Goal: Use online tool/utility: Utilize a website feature to perform a specific function

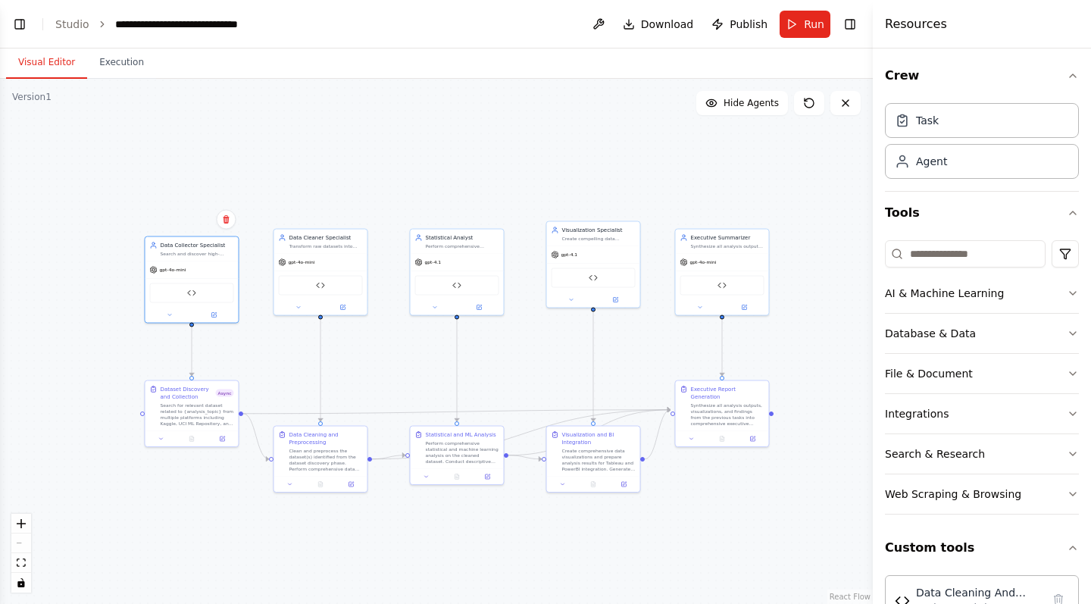
scroll to position [262, 0]
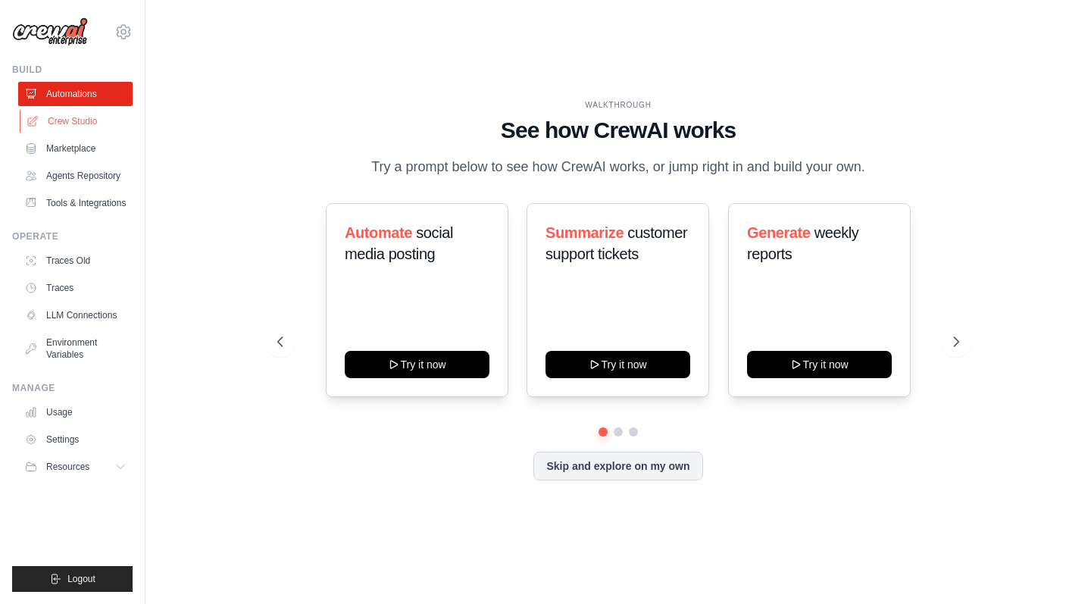
click at [61, 122] on link "Crew Studio" at bounding box center [77, 121] width 114 height 24
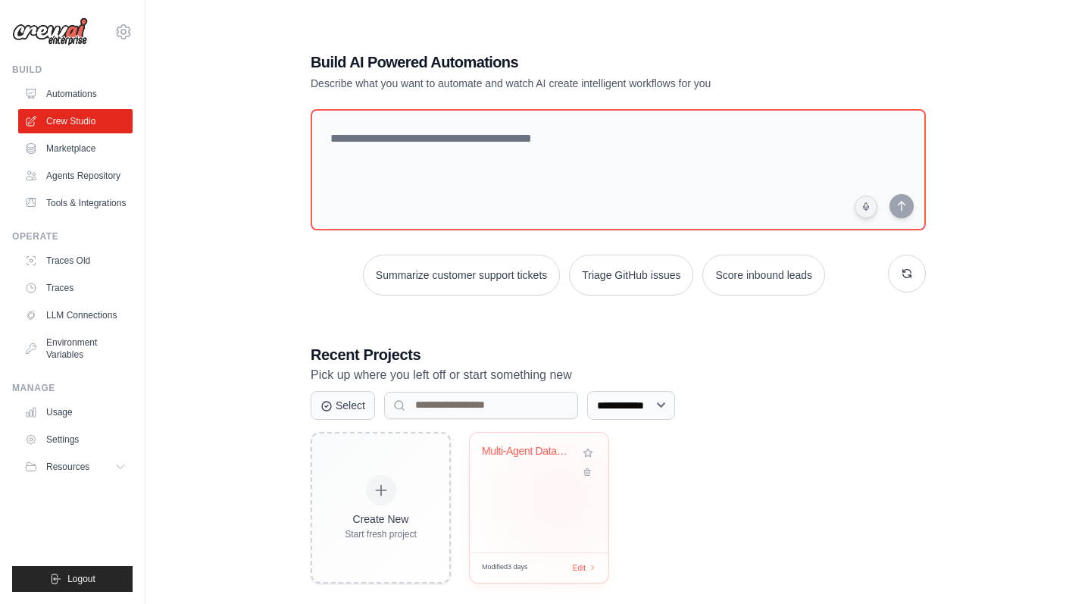
click at [559, 495] on div "Multi-Agent Data Analysis System" at bounding box center [539, 493] width 139 height 120
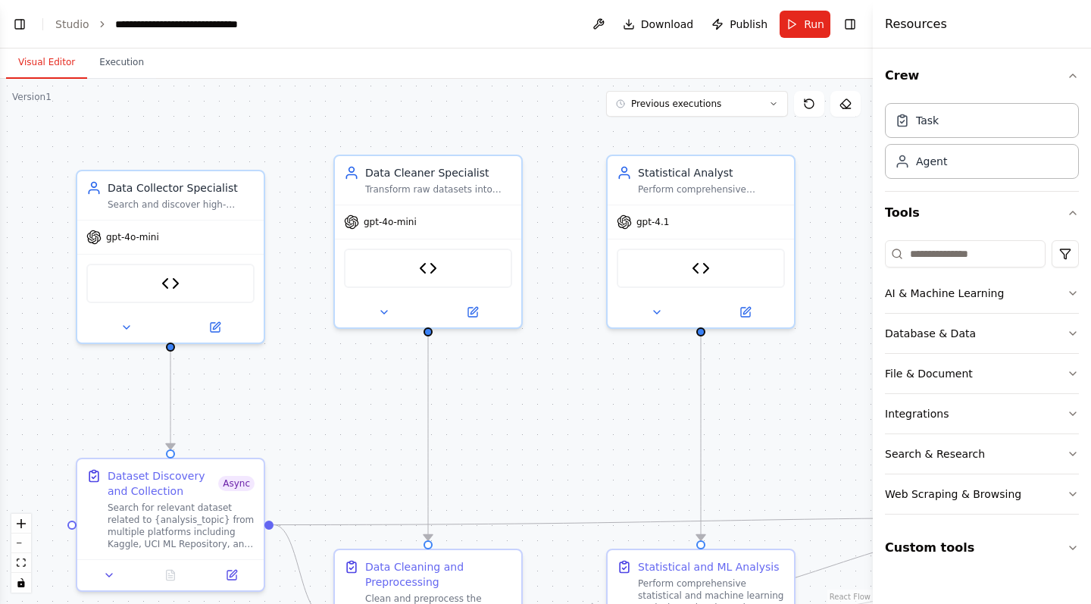
scroll to position [6068, 0]
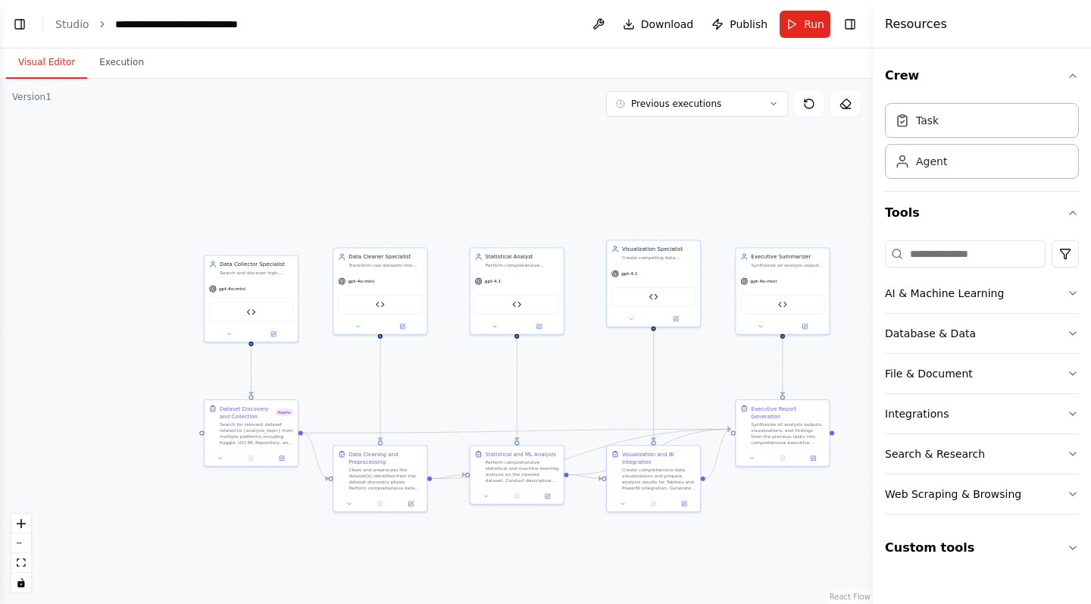
drag, startPoint x: 554, startPoint y: 455, endPoint x: 443, endPoint y: 398, distance: 124.4
click at [443, 398] on div ".deletable-edge-delete-btn { width: 20px; height: 20px; border: 0px solid #ffff…" at bounding box center [436, 341] width 873 height 525
click at [817, 30] on span "Run" at bounding box center [814, 24] width 20 height 15
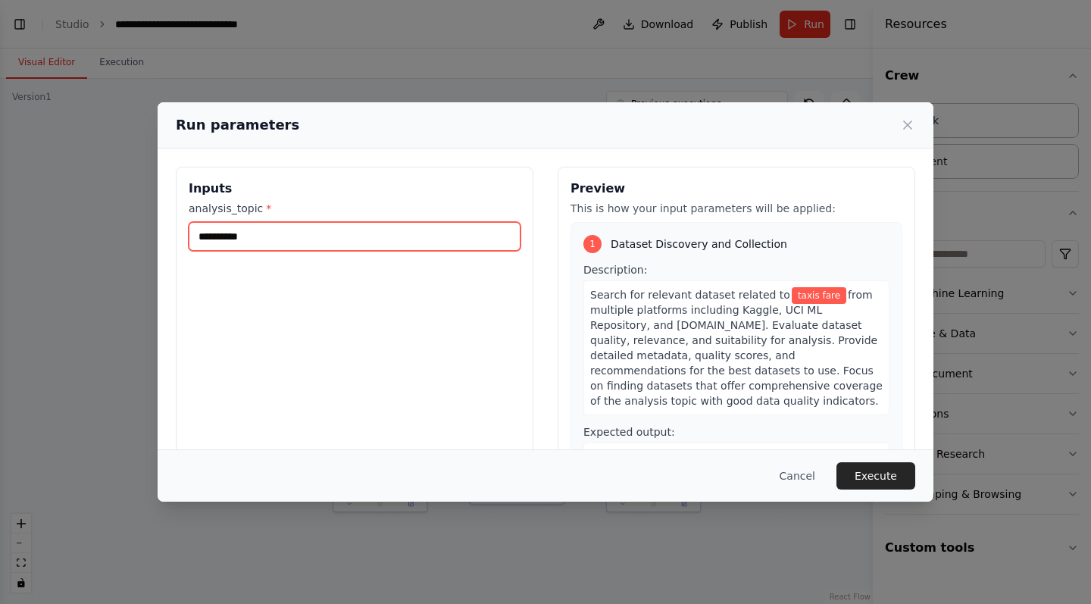
click at [272, 248] on input "**********" at bounding box center [355, 236] width 332 height 29
type input "**********"
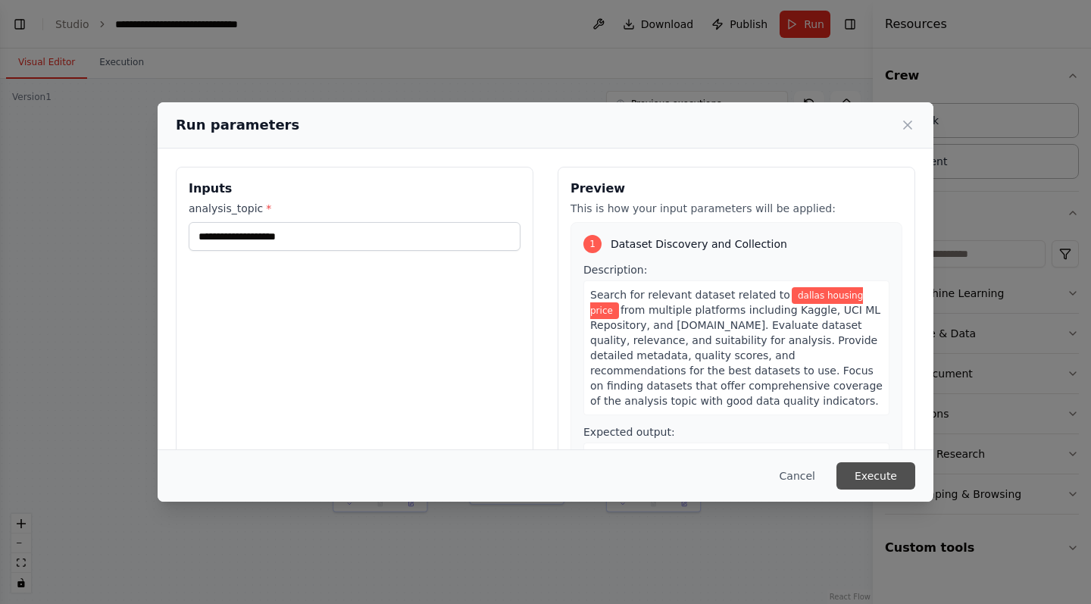
click at [861, 472] on button "Execute" at bounding box center [875, 475] width 79 height 27
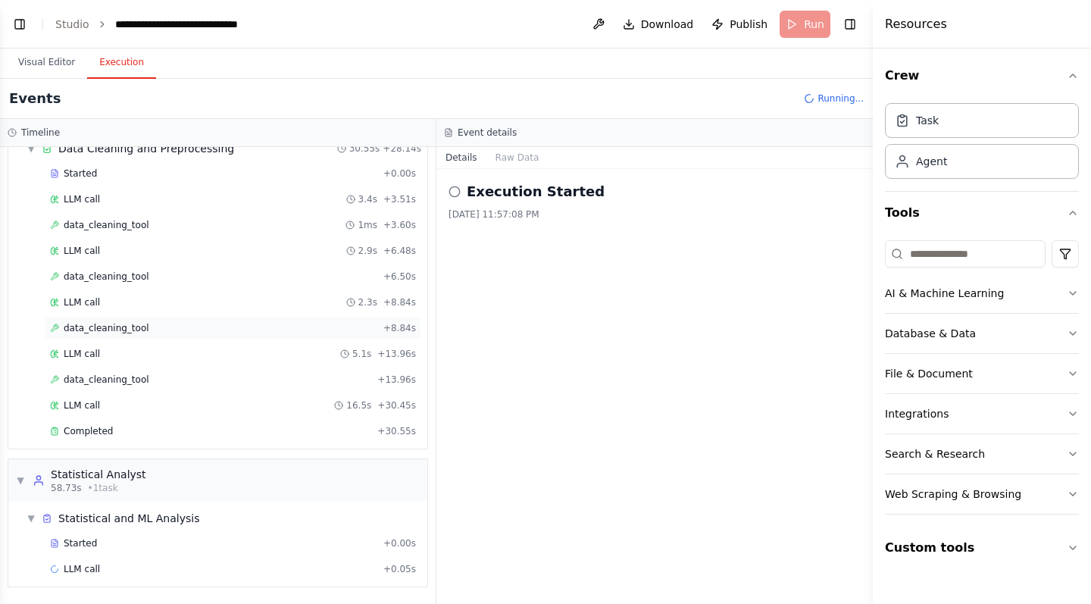
scroll to position [0, 0]
click at [223, 313] on div "LLM call 2.3s + 8.84s" at bounding box center [233, 302] width 377 height 23
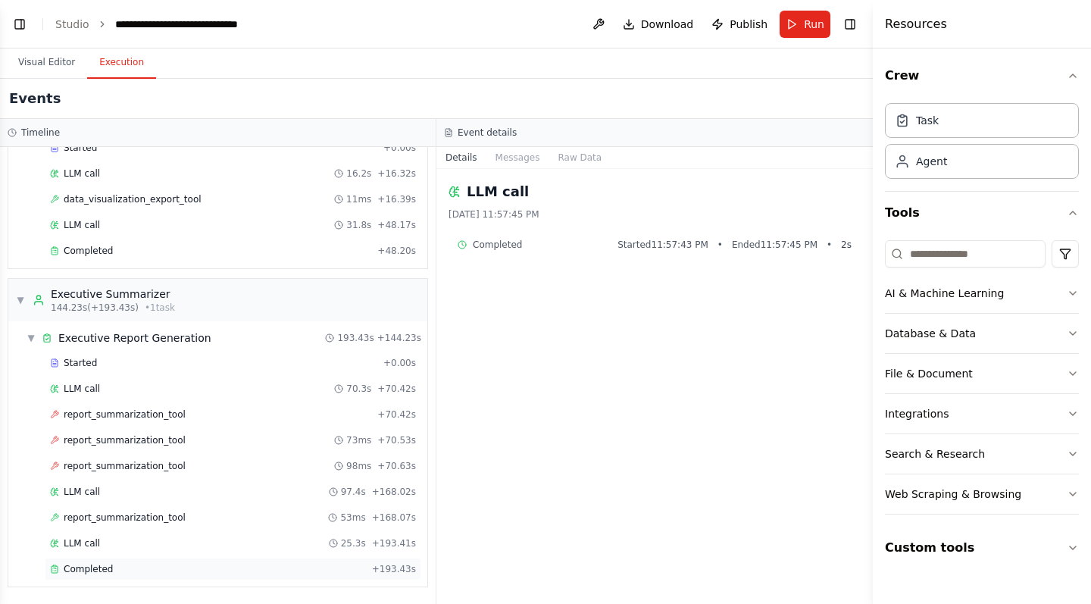
click at [190, 567] on div "Completed" at bounding box center [208, 569] width 316 height 12
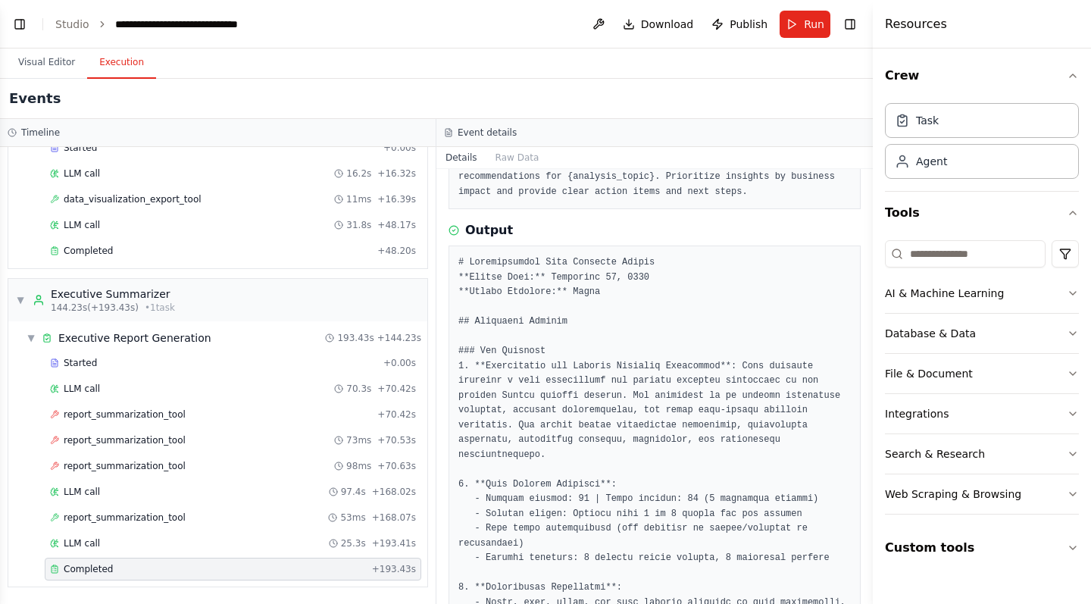
scroll to position [156, 0]
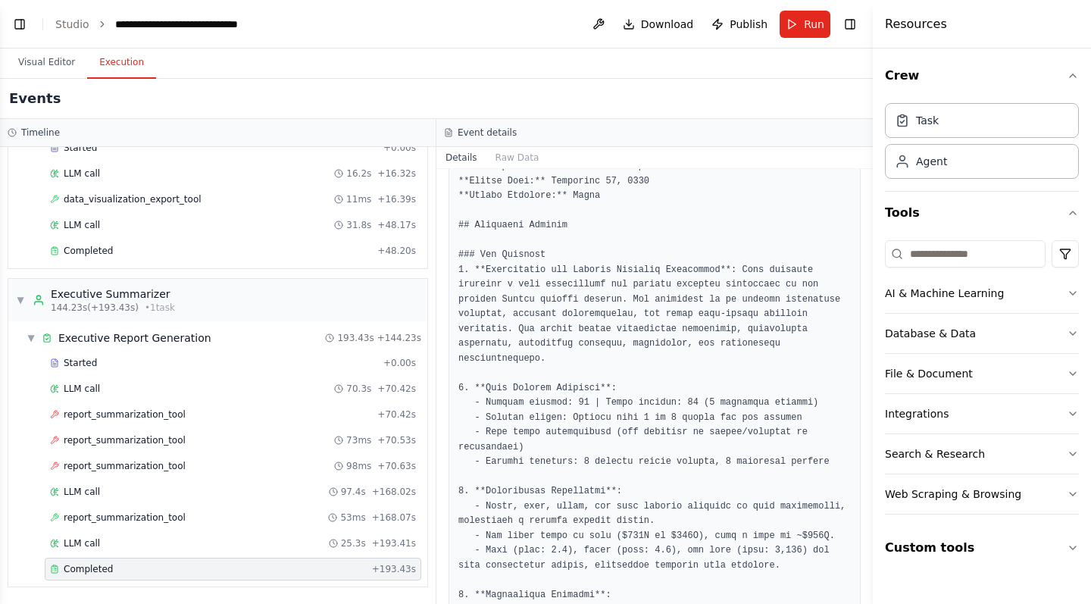
scroll to position [264, 0]
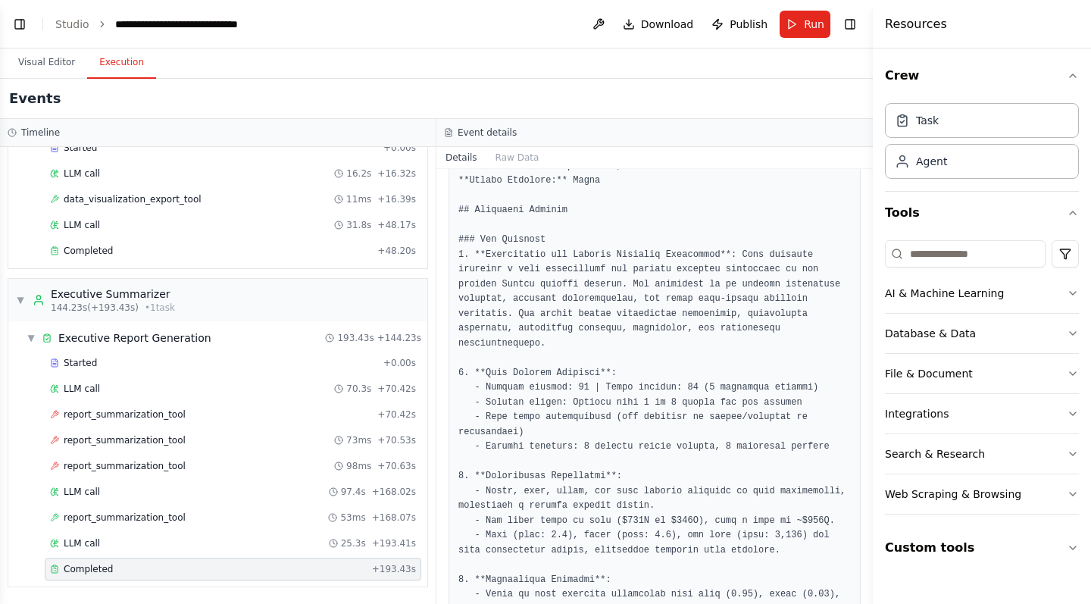
drag, startPoint x: 867, startPoint y: 255, endPoint x: 861, endPoint y: 310, distance: 54.9
click at [861, 310] on div "BETA "Using CrewAI, construct a modular multi-agent data analysis system with t…" at bounding box center [545, 302] width 1091 height 604
click at [862, 310] on div "Completed 27/9/2025, 12:02:46 AM Description Synthesize all analysis outputs, v…" at bounding box center [654, 386] width 436 height 435
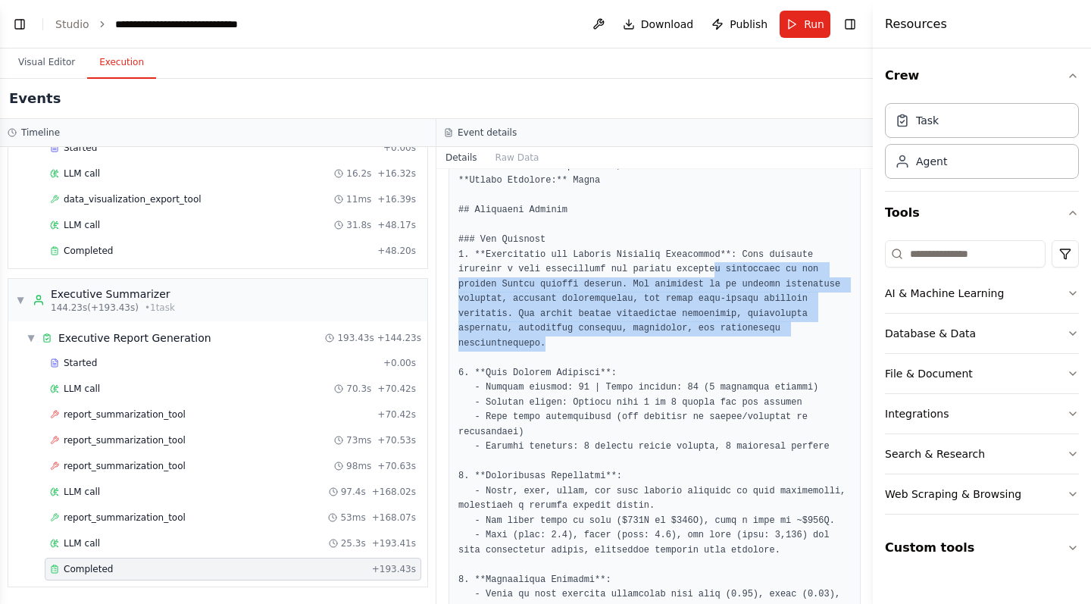
drag, startPoint x: 730, startPoint y: 353, endPoint x: 725, endPoint y: 274, distance: 79.0
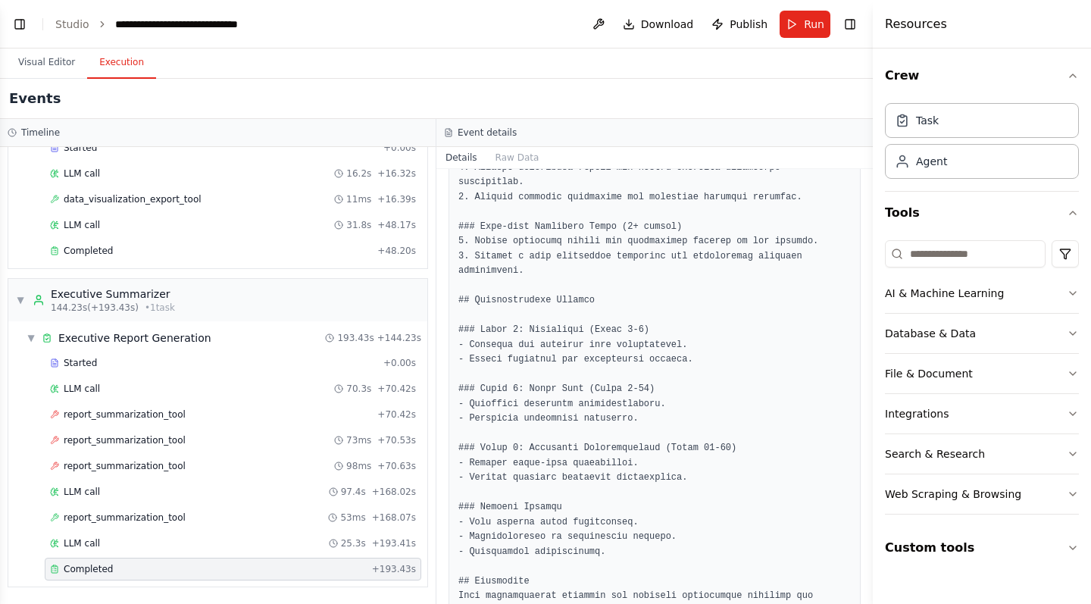
scroll to position [1438, 0]
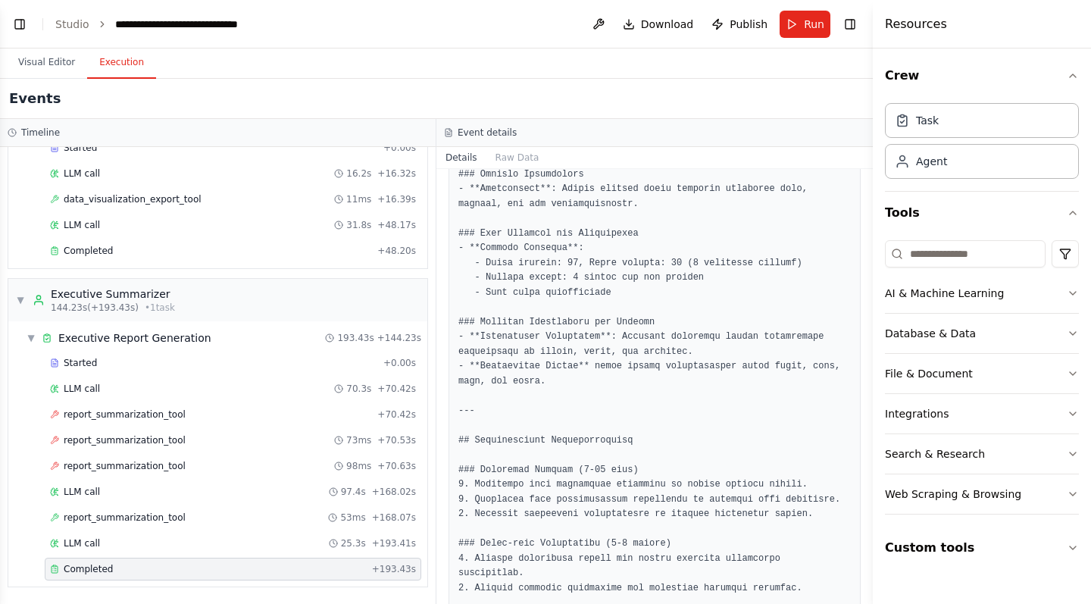
click at [867, 380] on button "Toggle Sidebar" at bounding box center [873, 302] width 12 height 604
click at [868, 371] on button "Toggle Sidebar" at bounding box center [873, 302] width 12 height 604
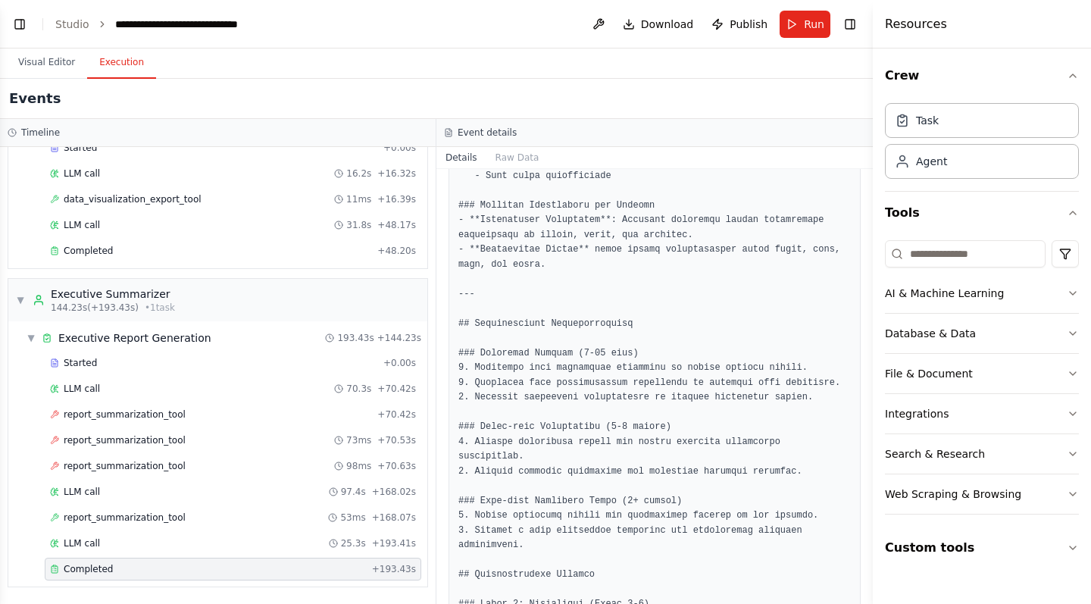
scroll to position [6190, 0]
